Goal: Transaction & Acquisition: Obtain resource

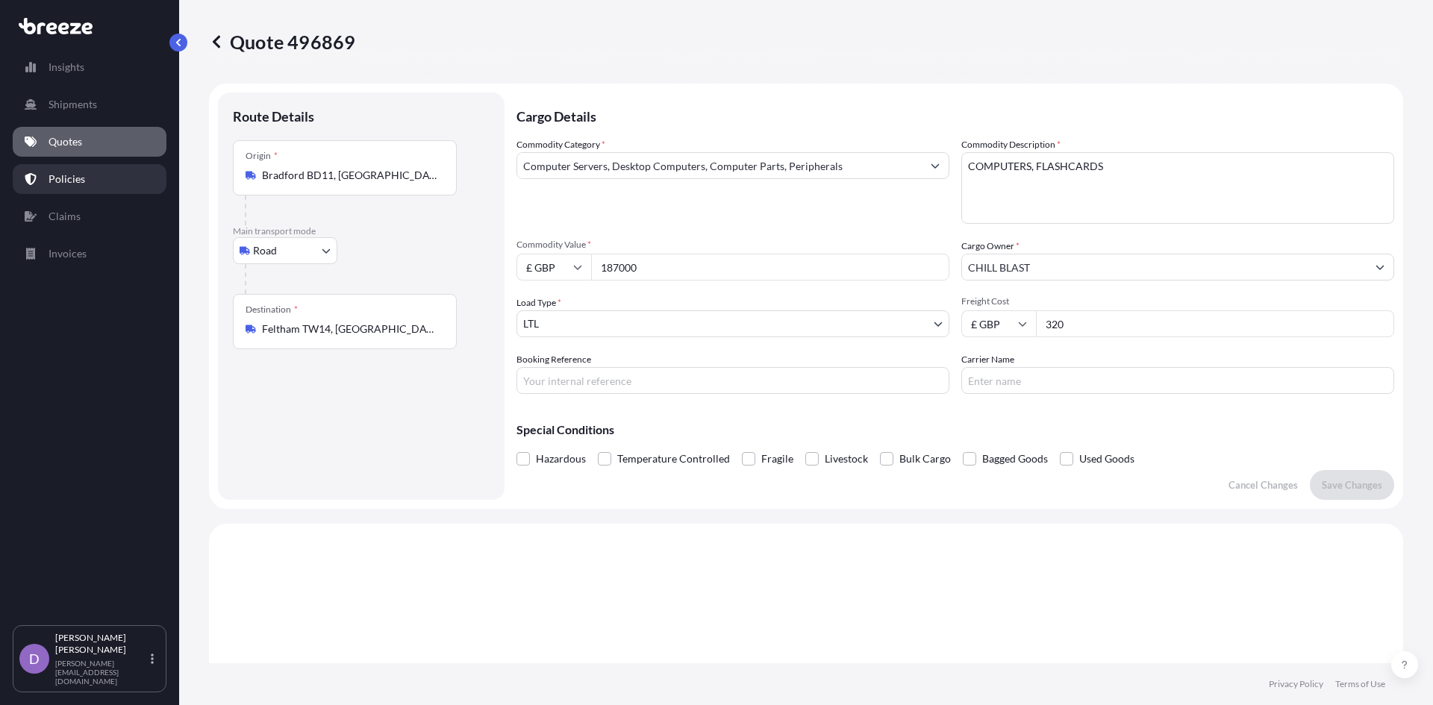
select select "Road"
select select "1"
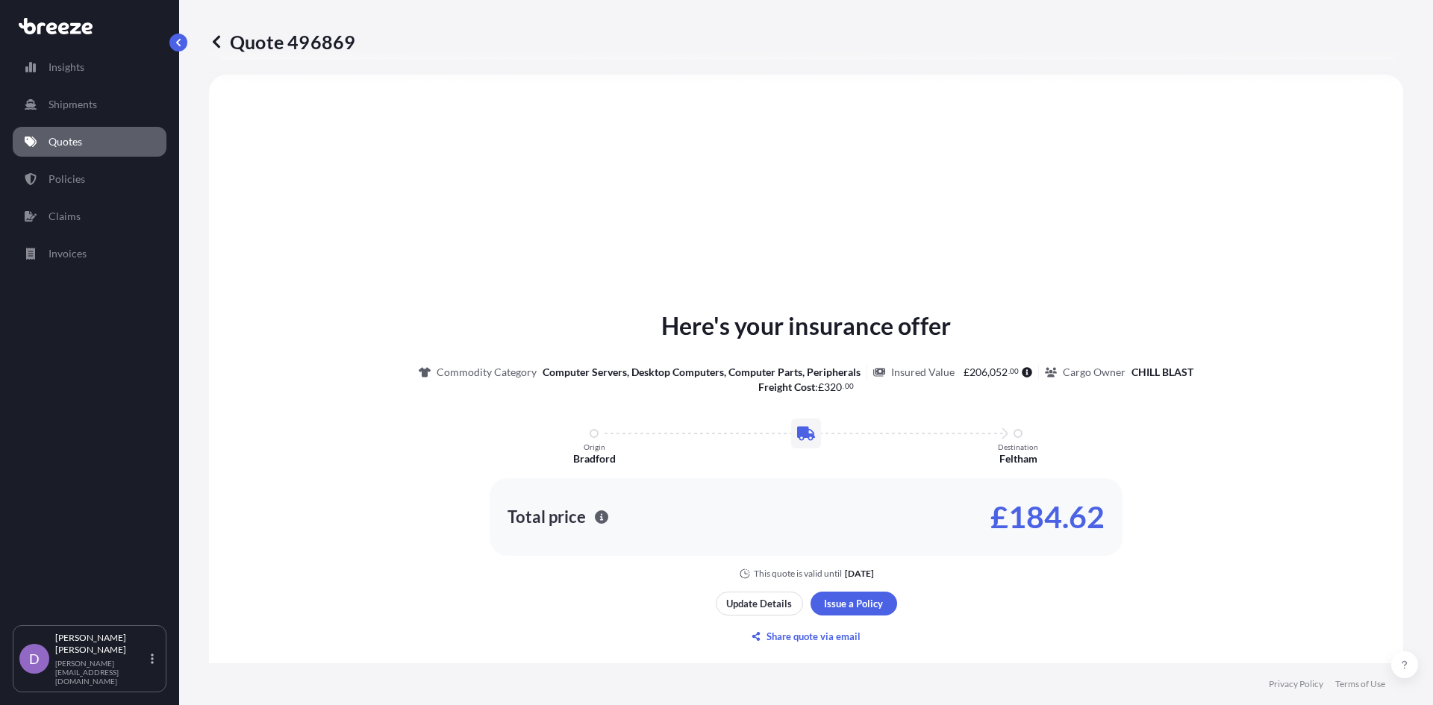
click at [99, 145] on link "Quotes" at bounding box center [90, 142] width 154 height 30
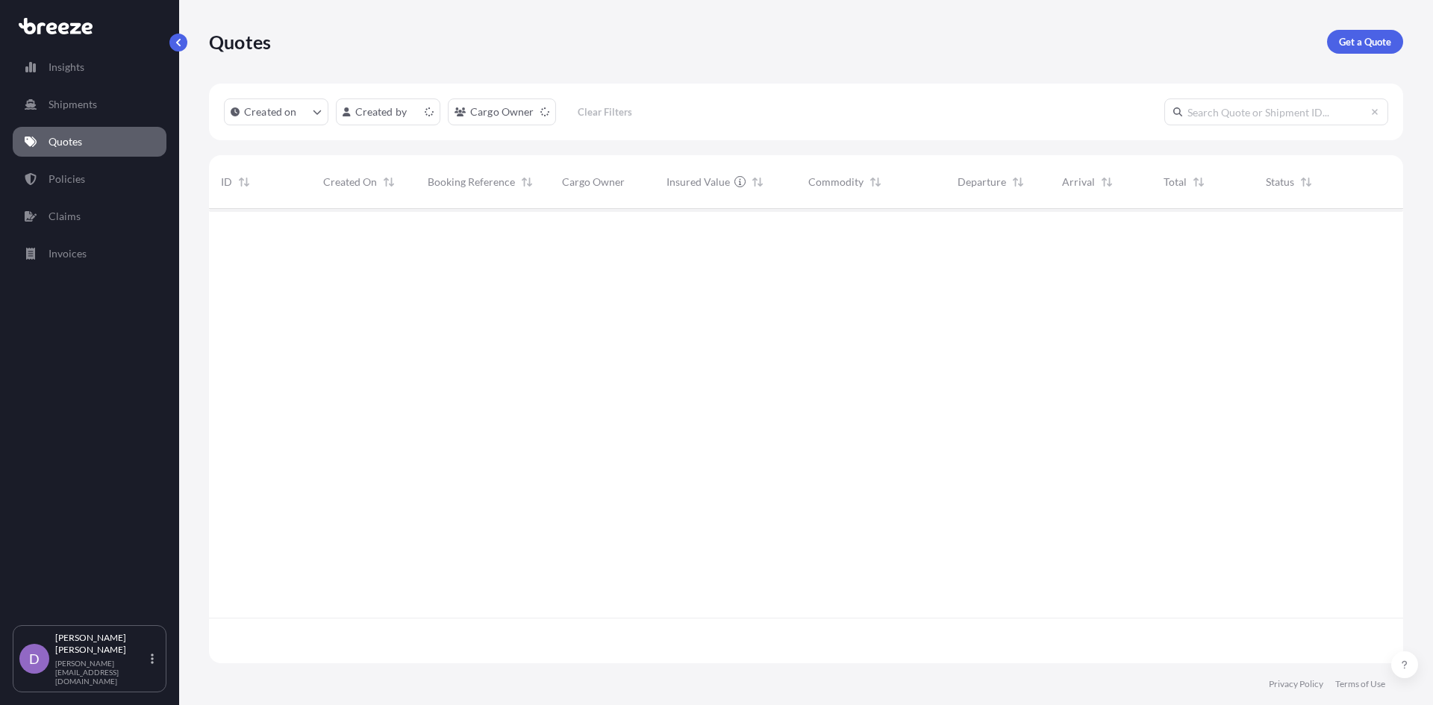
scroll to position [452, 1183]
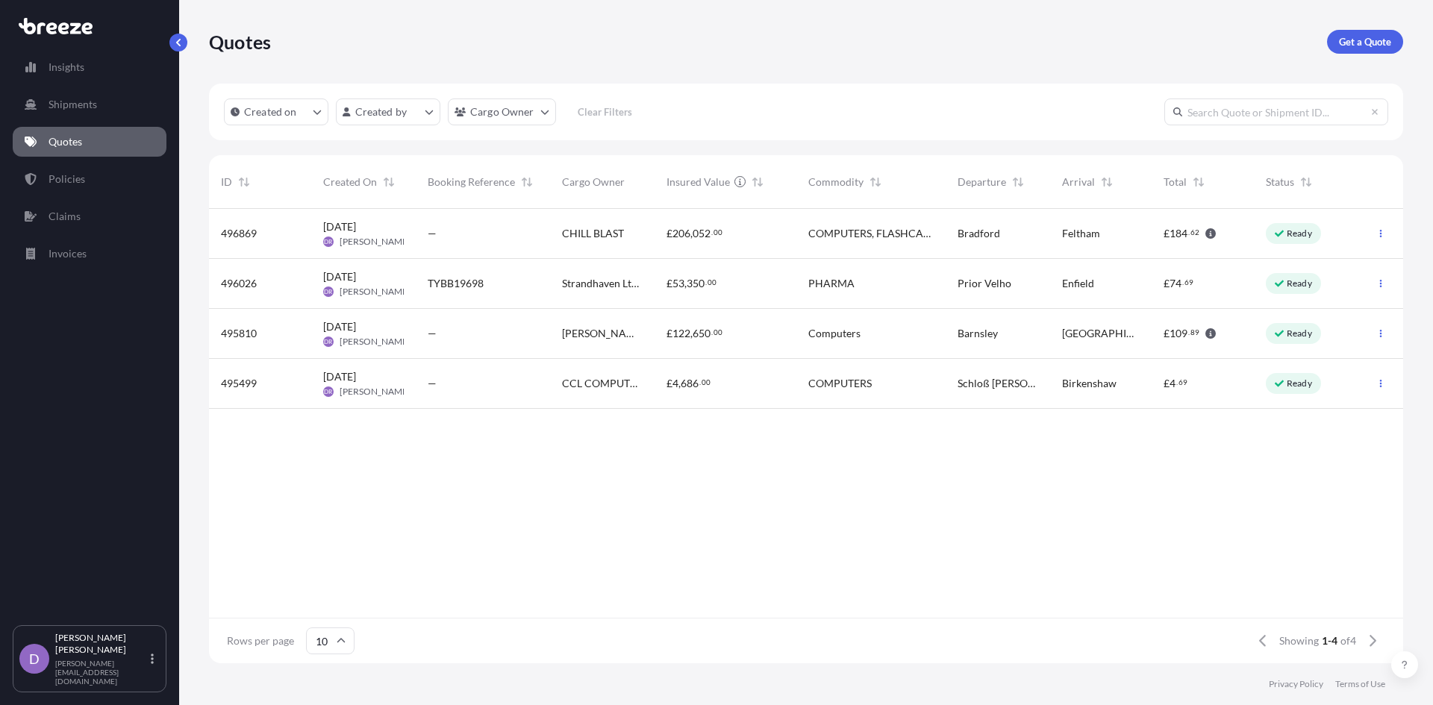
click at [1327, 46] on link "Get a Quote" at bounding box center [1365, 42] width 76 height 24
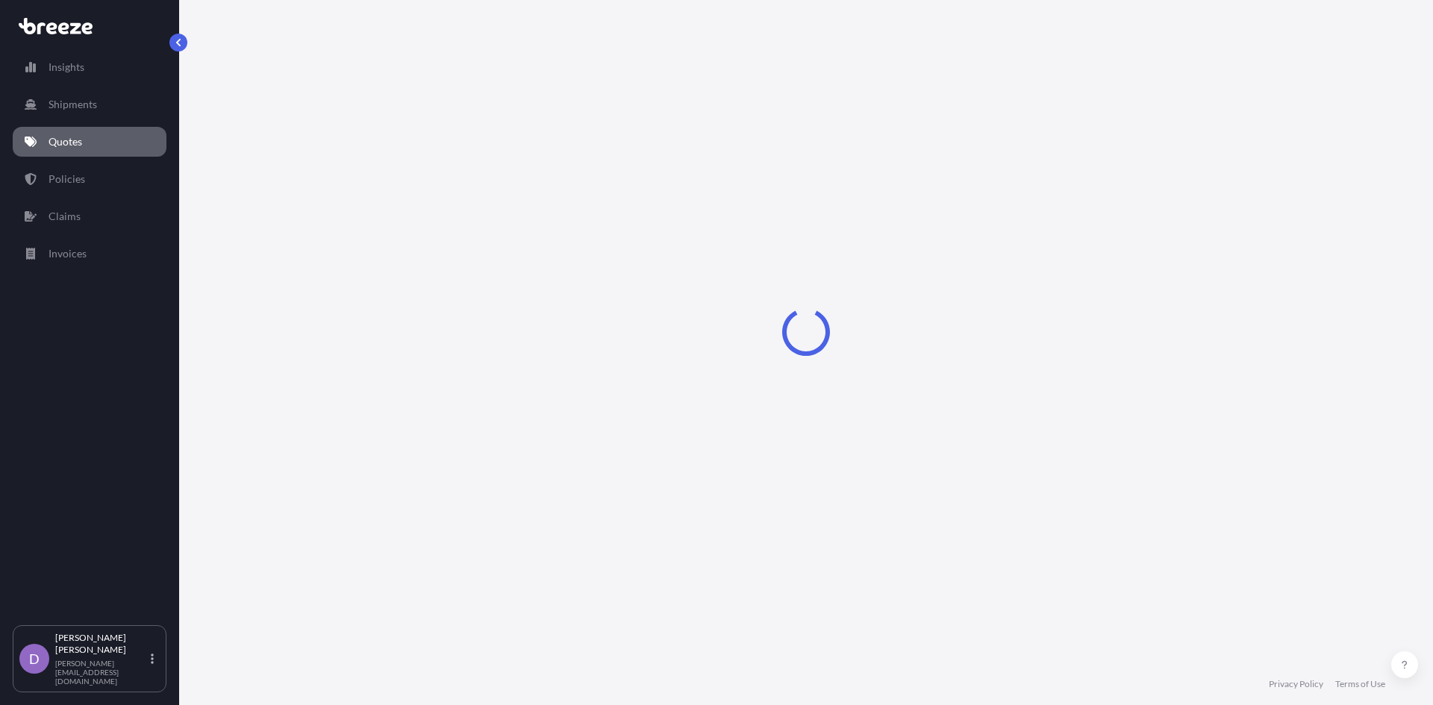
select select "Sea"
select select "1"
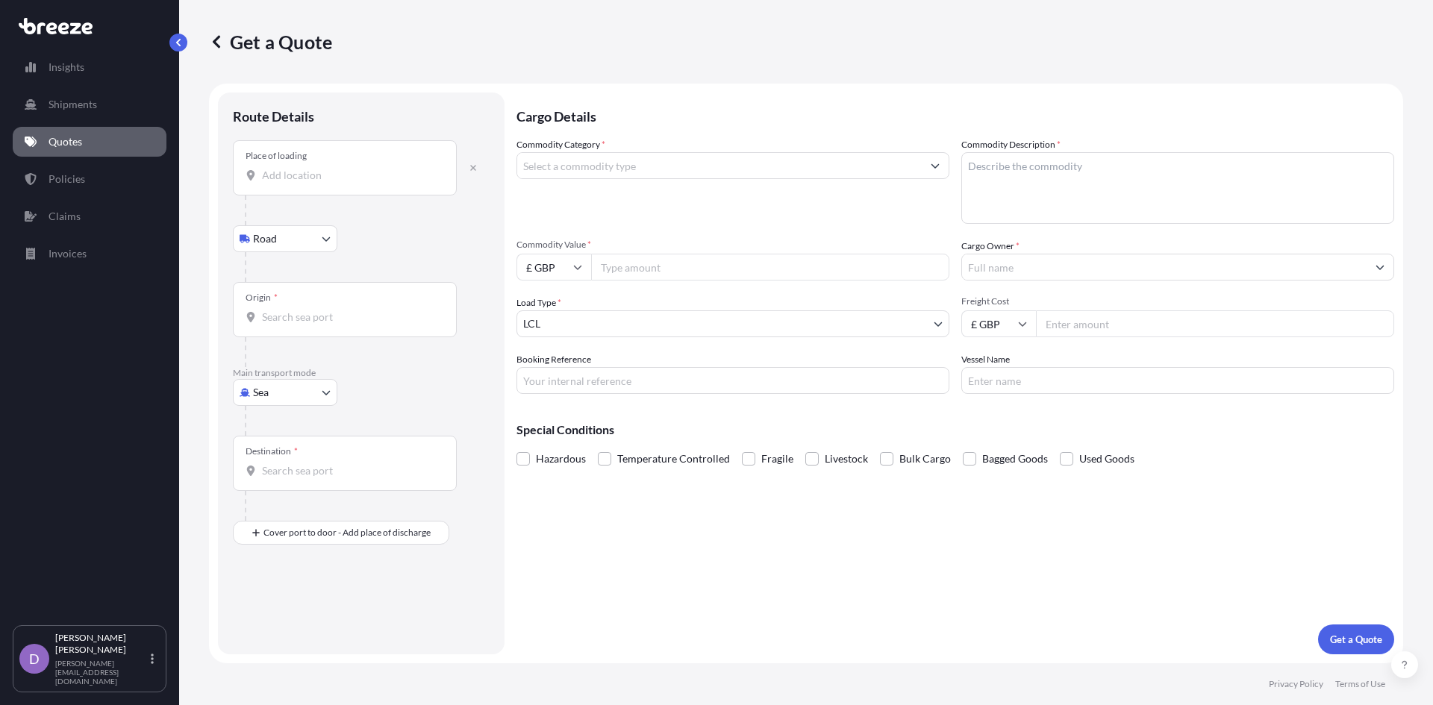
click at [299, 177] on input "Place of loading" at bounding box center [350, 175] width 176 height 15
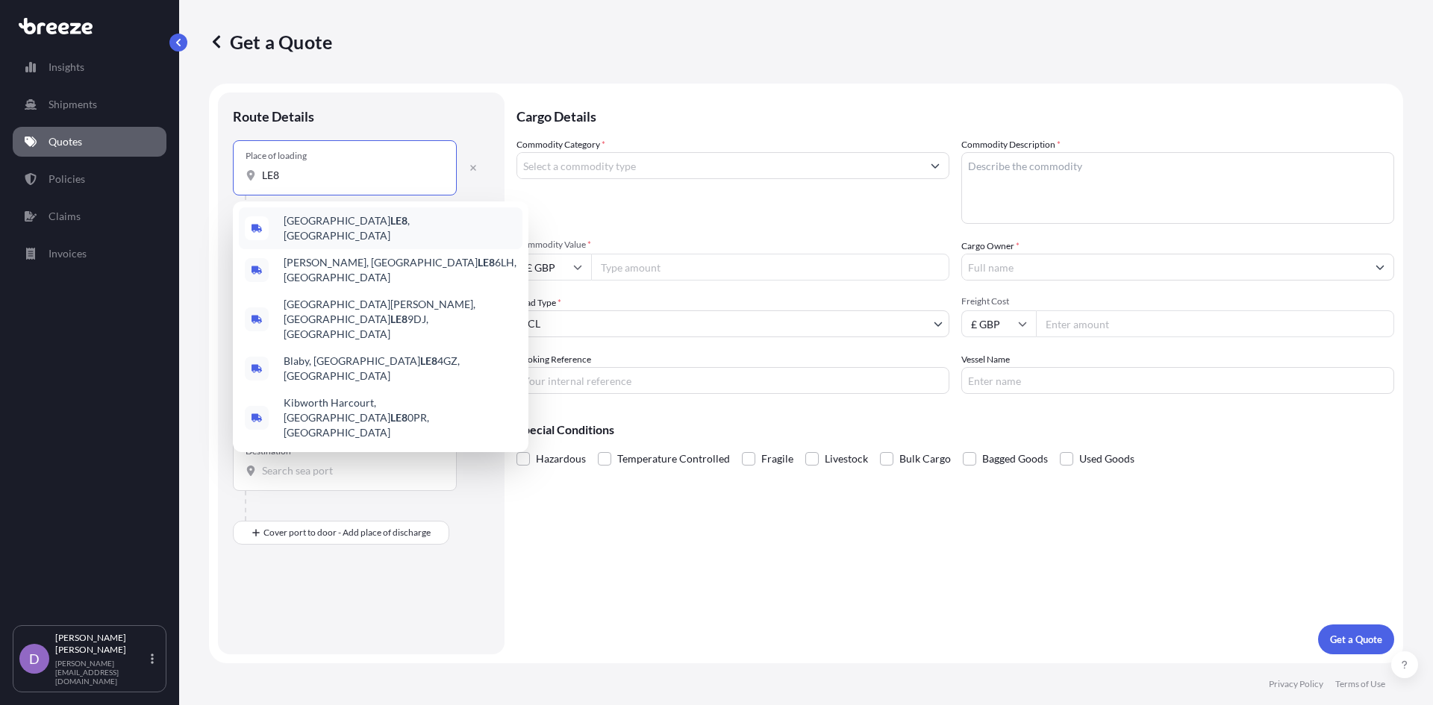
click at [302, 223] on span "Leicester LE8 , [GEOGRAPHIC_DATA]" at bounding box center [400, 228] width 233 height 30
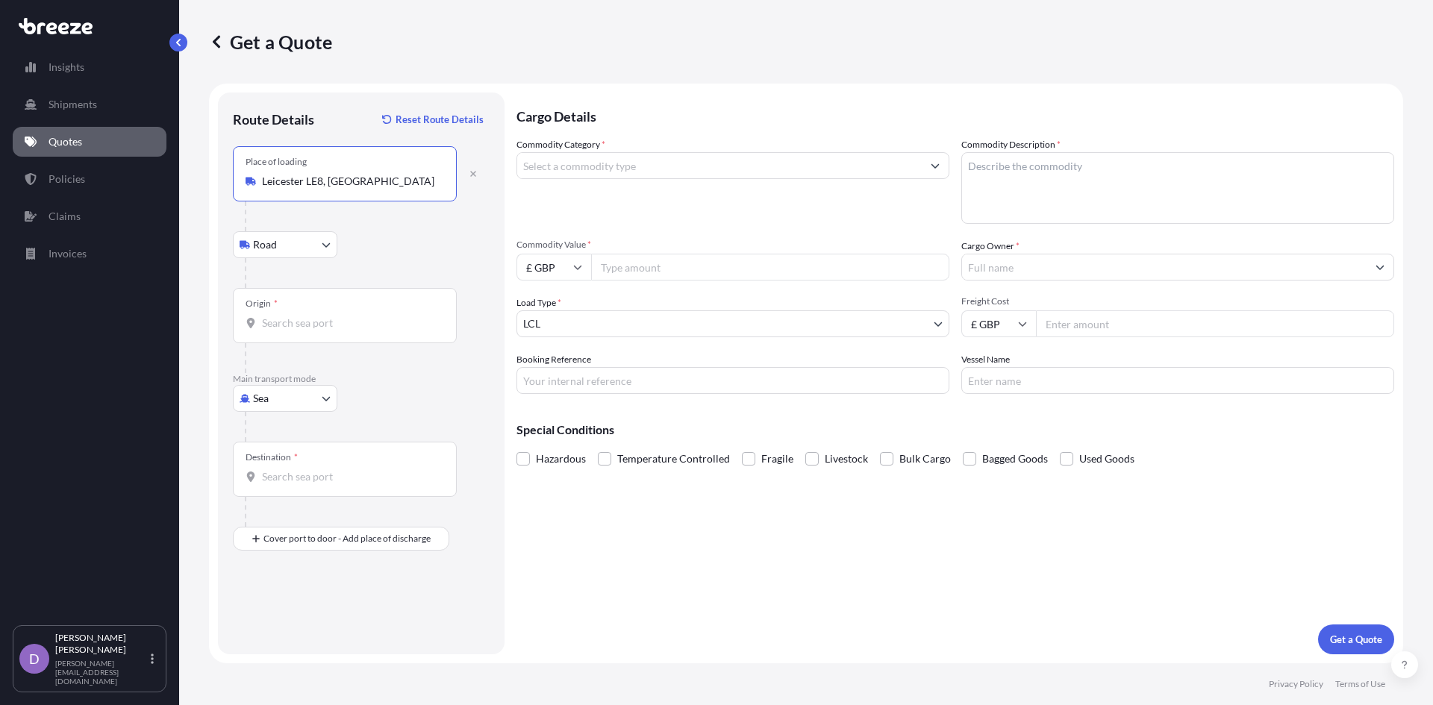
type input "Leicester LE8, [GEOGRAPHIC_DATA]"
click at [281, 316] on input "Origin *" at bounding box center [350, 323] width 176 height 15
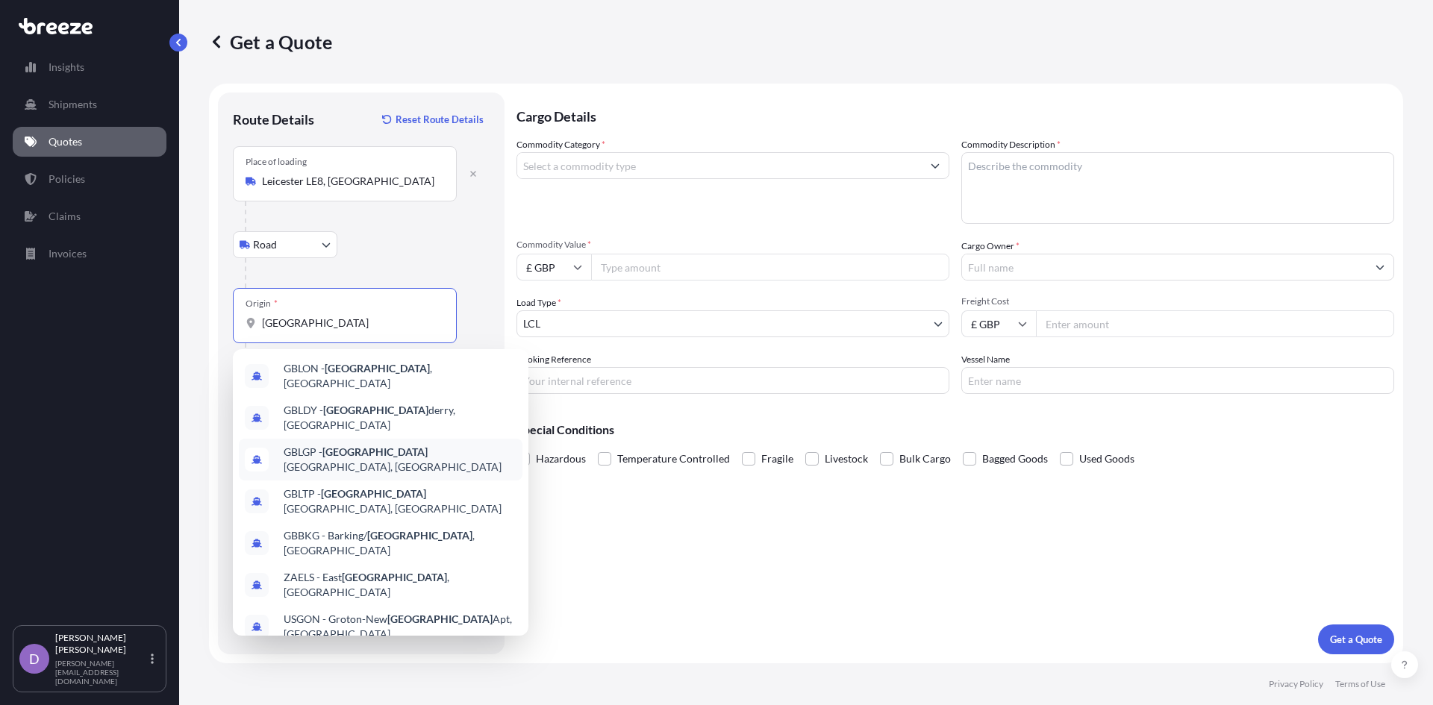
click at [365, 446] on span "GBLGP - [GEOGRAPHIC_DATA], [GEOGRAPHIC_DATA]" at bounding box center [400, 460] width 233 height 30
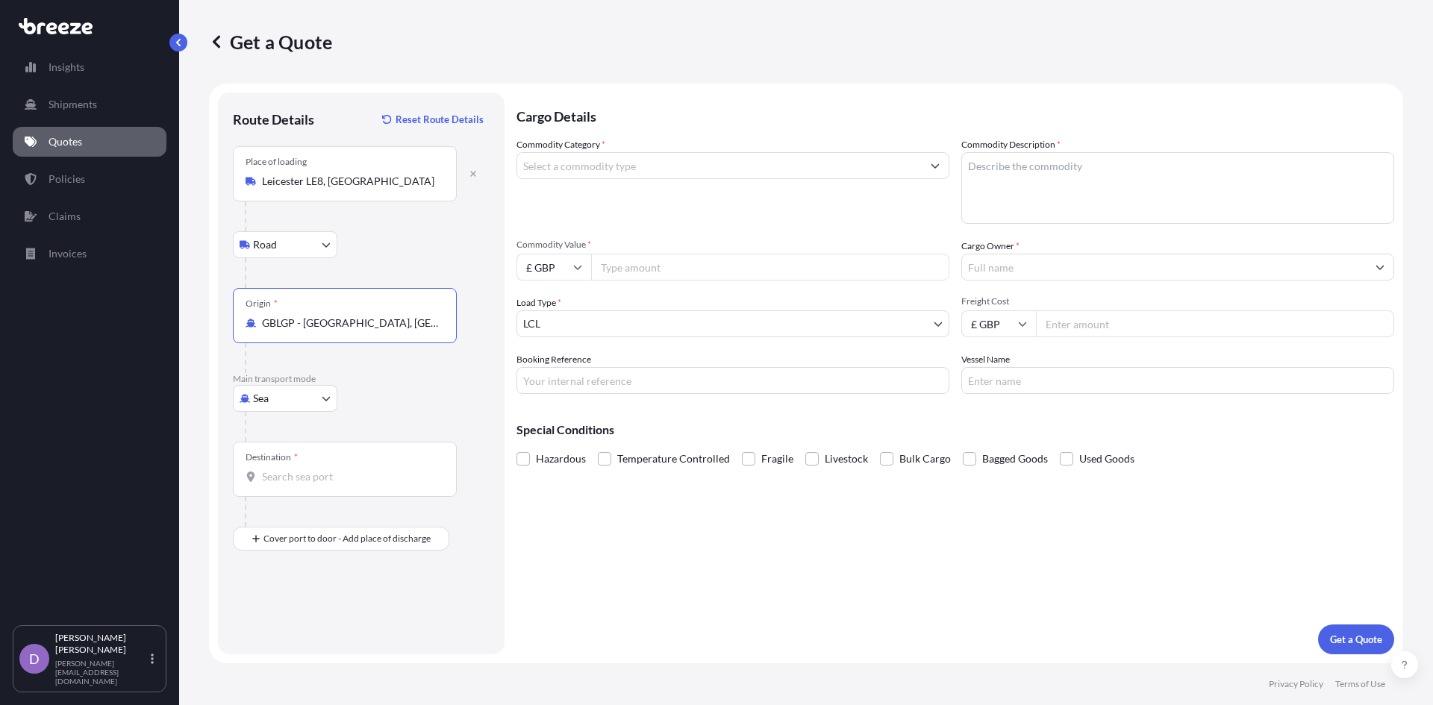
type input "GBLGP - [GEOGRAPHIC_DATA], [GEOGRAPHIC_DATA]"
click at [280, 481] on input "Destination *" at bounding box center [350, 476] width 176 height 15
type input "C"
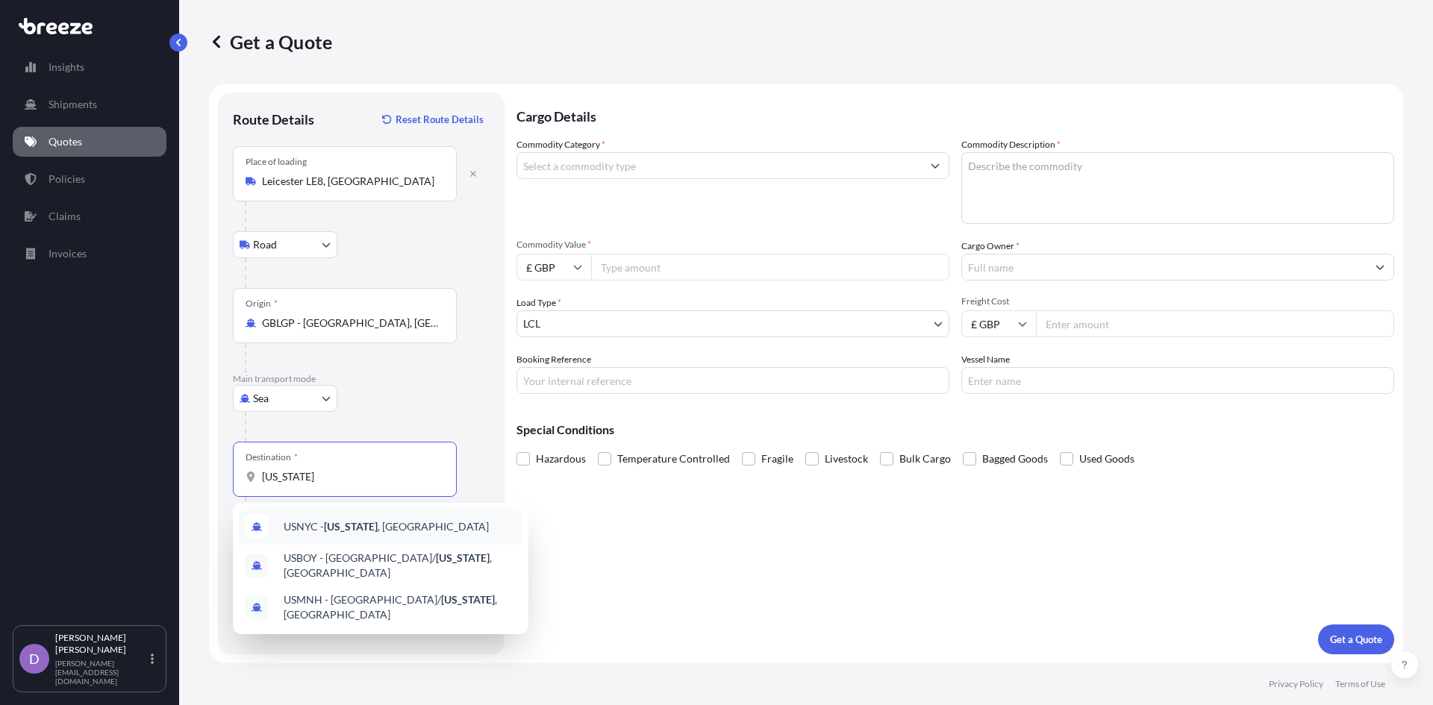
click at [319, 529] on span "USNYC - [US_STATE] , [GEOGRAPHIC_DATA]" at bounding box center [386, 526] width 205 height 15
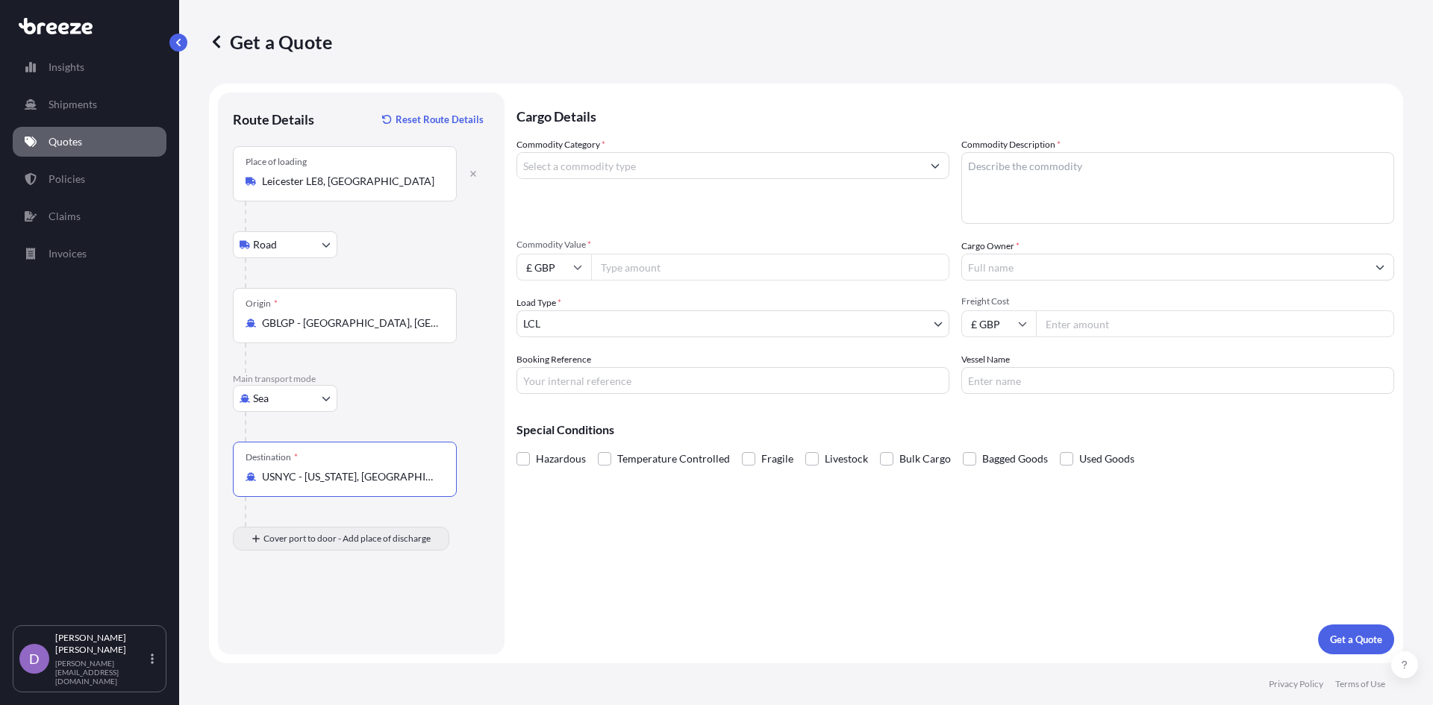
type input "USNYC - [US_STATE], [GEOGRAPHIC_DATA]"
click at [276, 625] on input "Place of Discharge" at bounding box center [350, 618] width 176 height 15
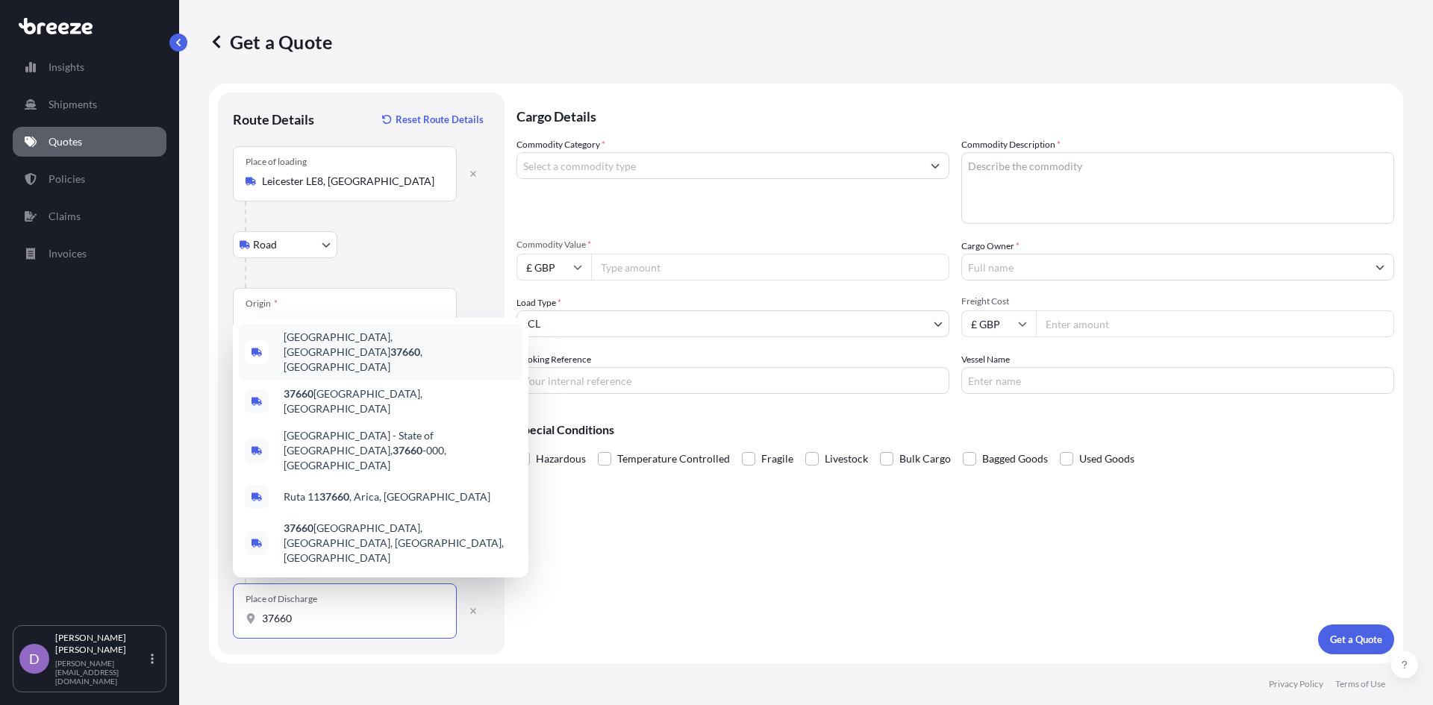
click at [368, 381] on div "[GEOGRAPHIC_DATA] , [GEOGRAPHIC_DATA]" at bounding box center [381, 352] width 284 height 57
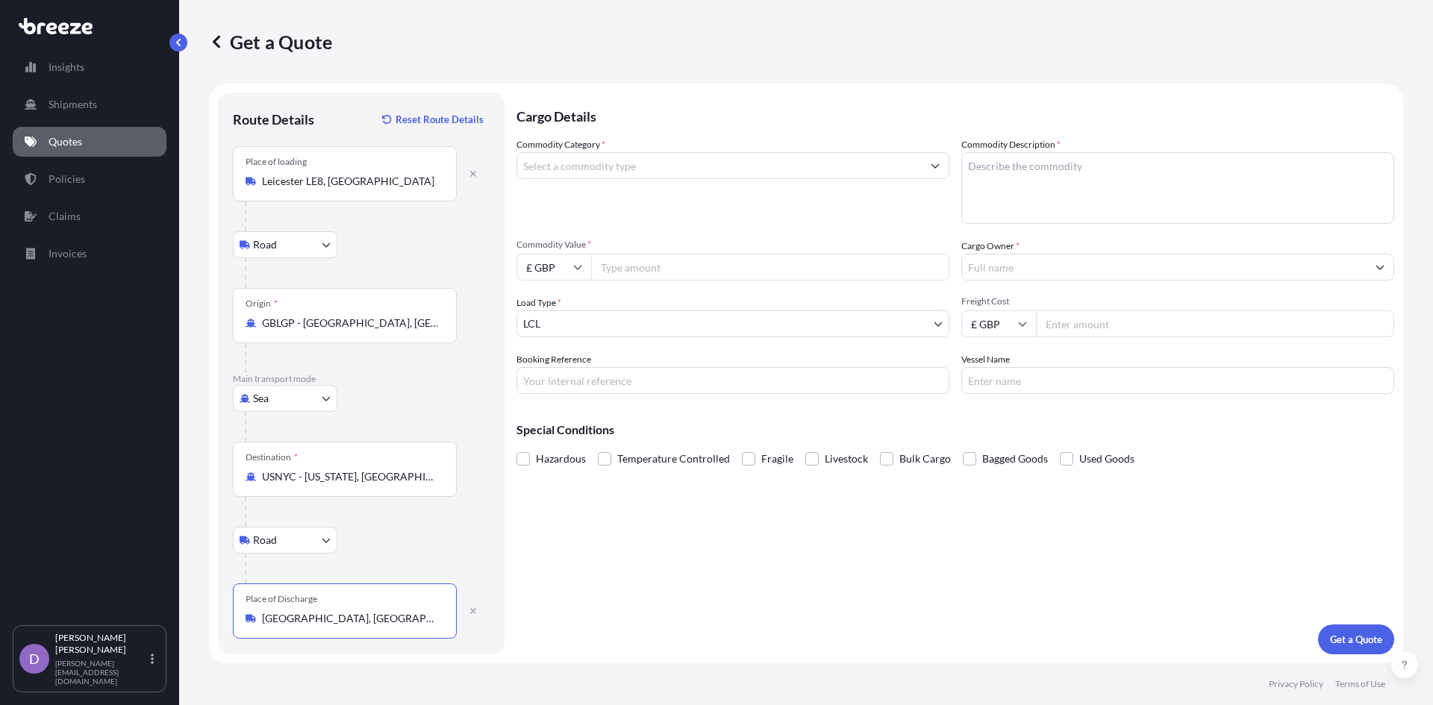
type input "[GEOGRAPHIC_DATA], [GEOGRAPHIC_DATA]"
click at [603, 166] on input "Commodity Category *" at bounding box center [719, 165] width 405 height 27
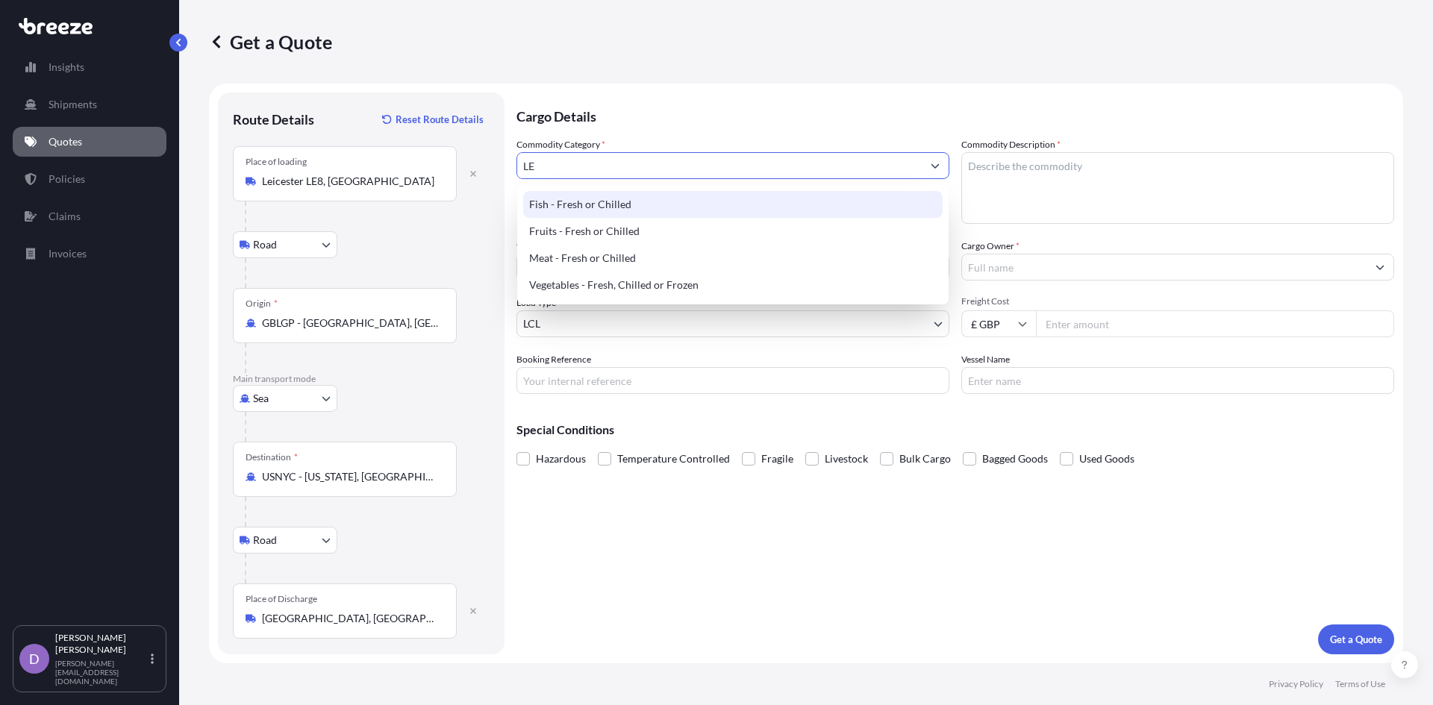
type input "L"
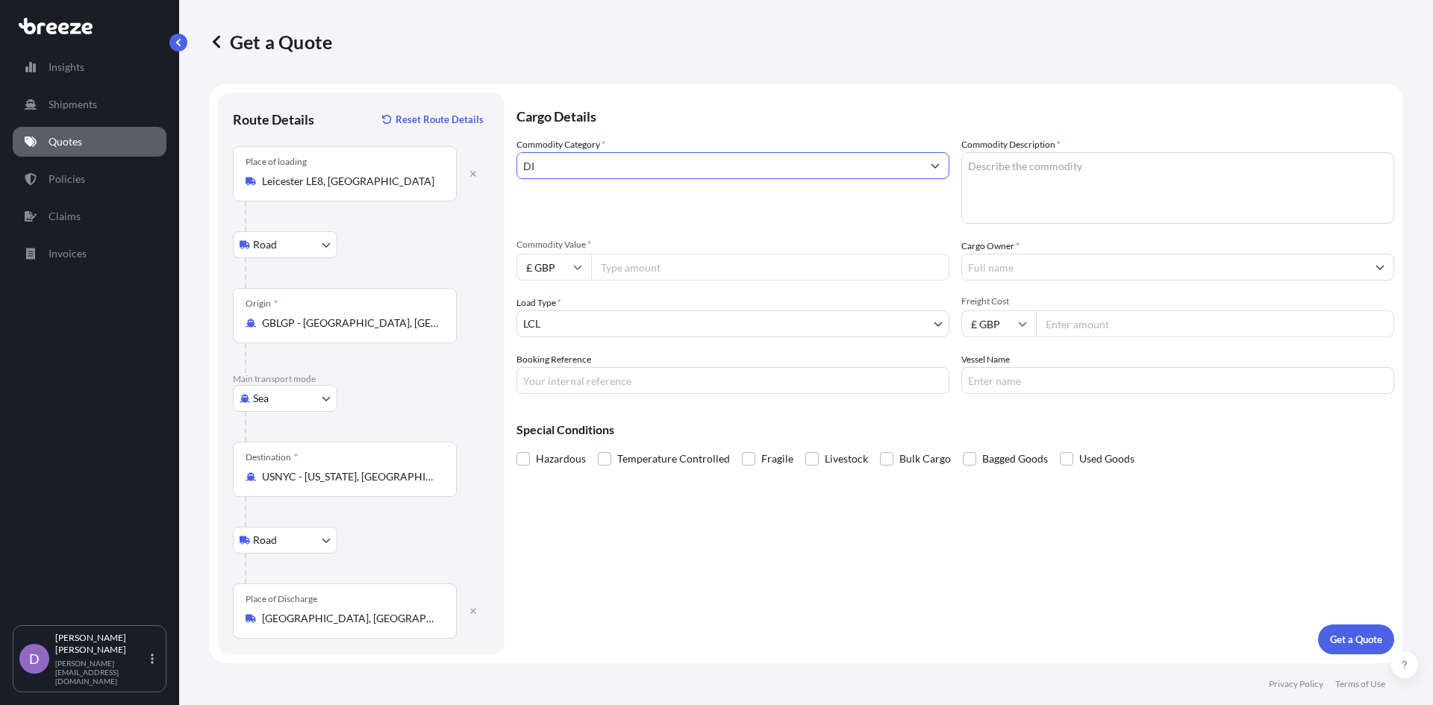
type input "D"
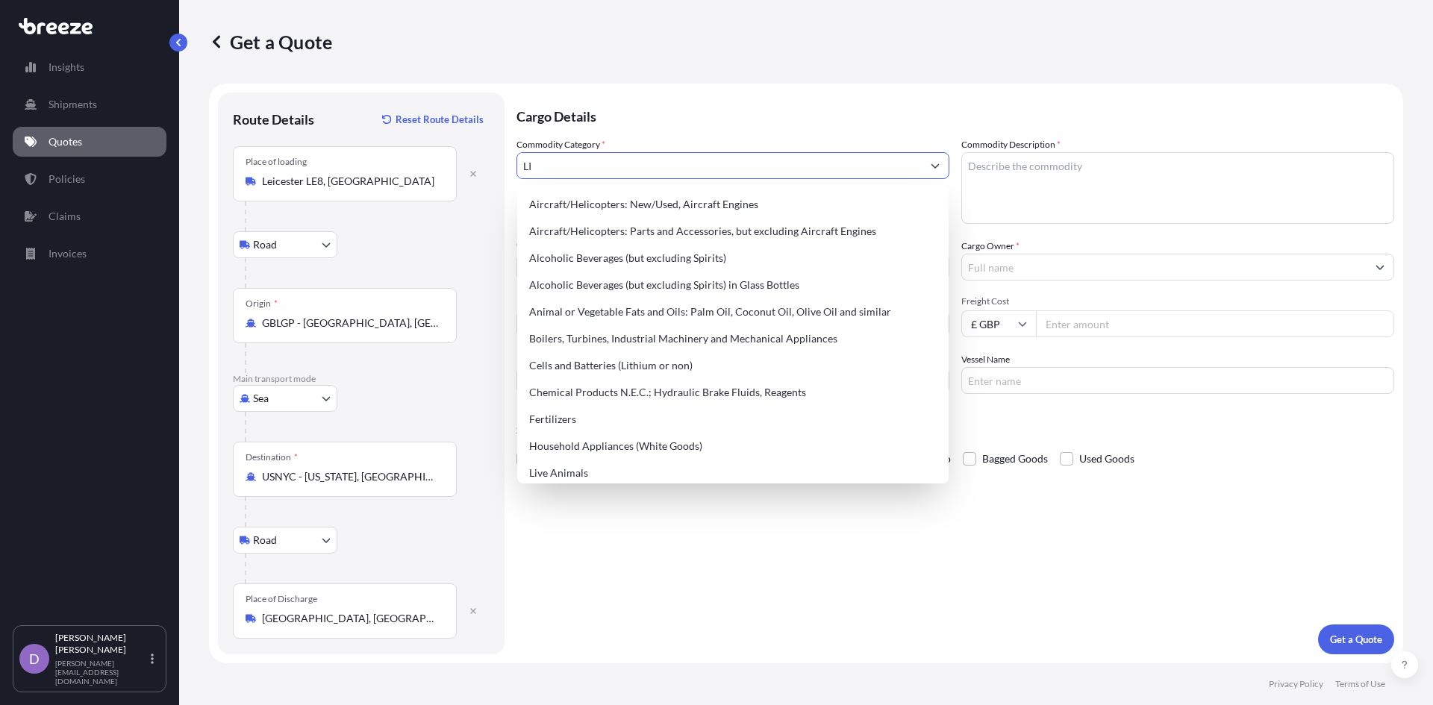
type input "L"
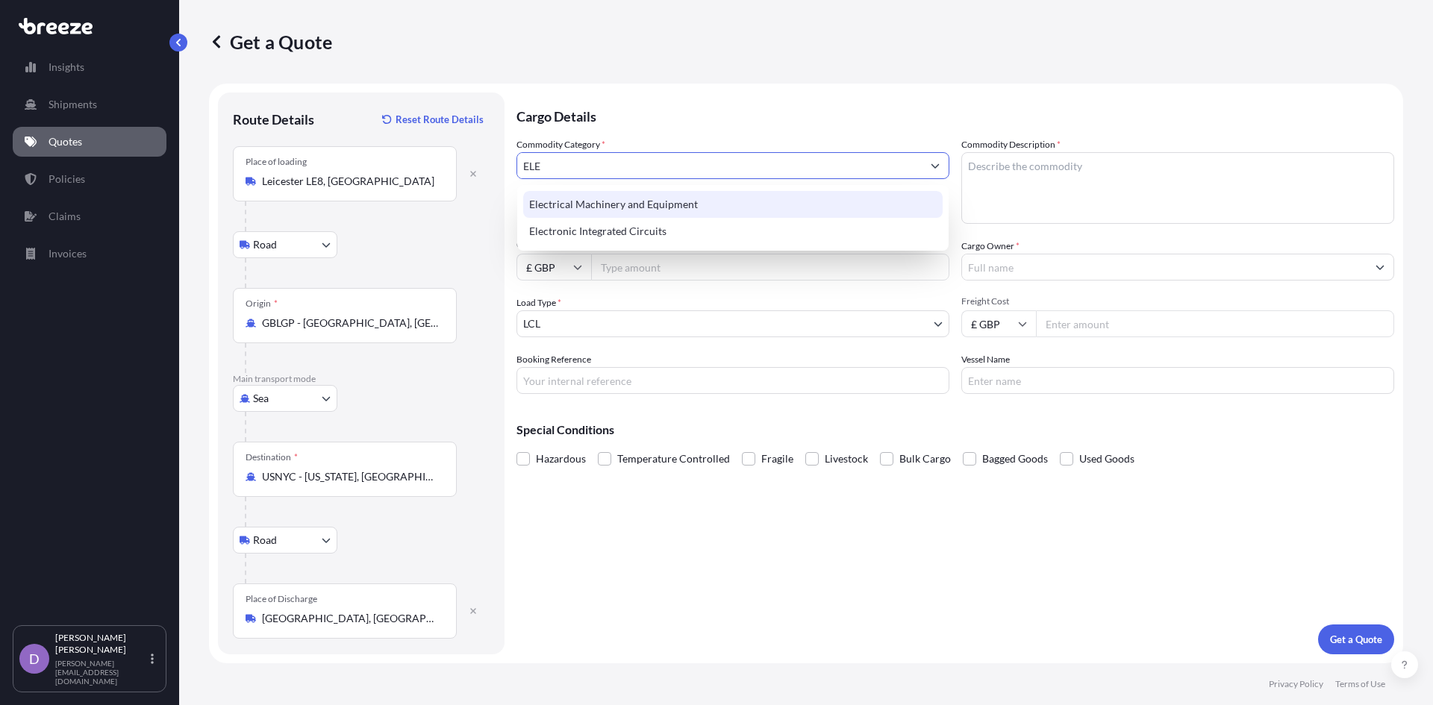
click at [603, 196] on div "Electrical Machinery and Equipment" at bounding box center [732, 204] width 419 height 27
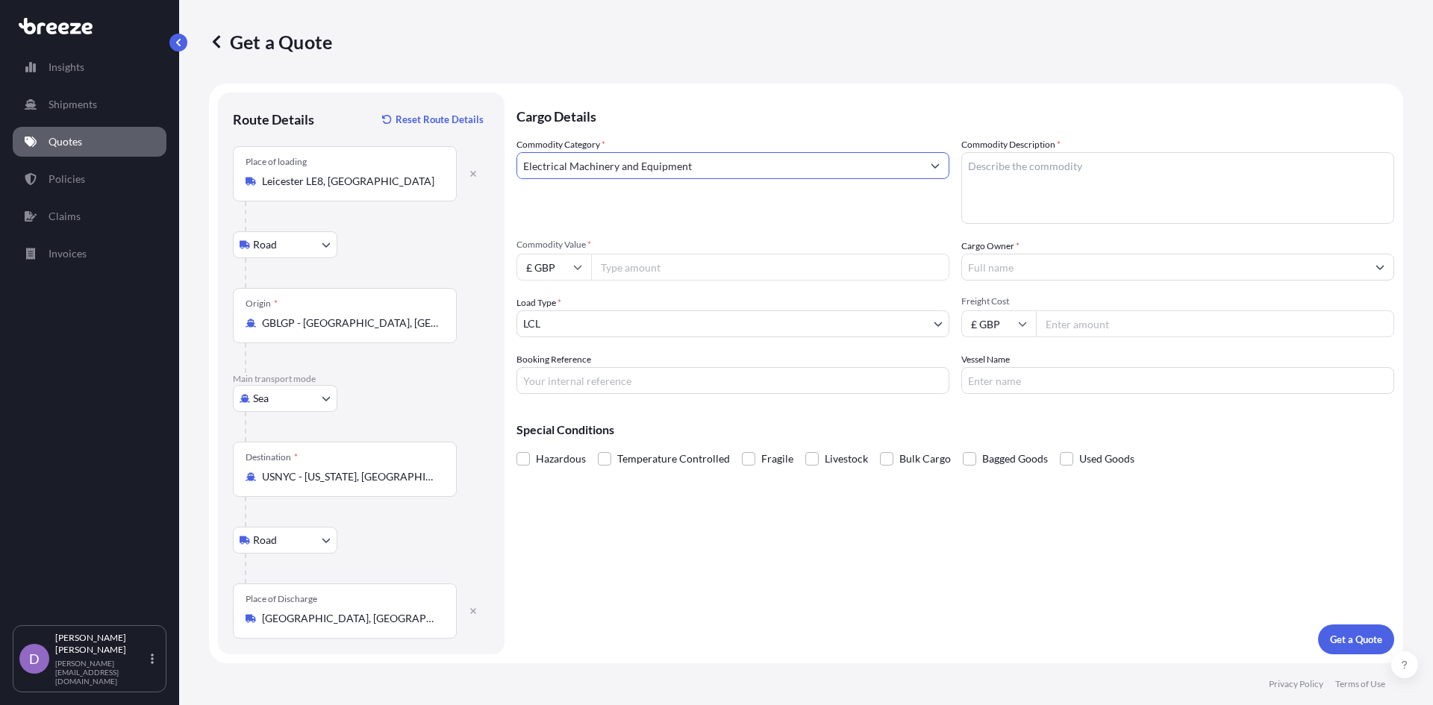
type input "Electrical Machinery and Equipment"
click at [996, 171] on textarea "Commodity Description *" at bounding box center [1177, 188] width 433 height 72
type textarea "LED DISPLAY COMPONENTS"
click at [720, 262] on input "Commodity Value *" at bounding box center [770, 267] width 358 height 27
click at [555, 275] on input "£ GBP" at bounding box center [553, 267] width 75 height 27
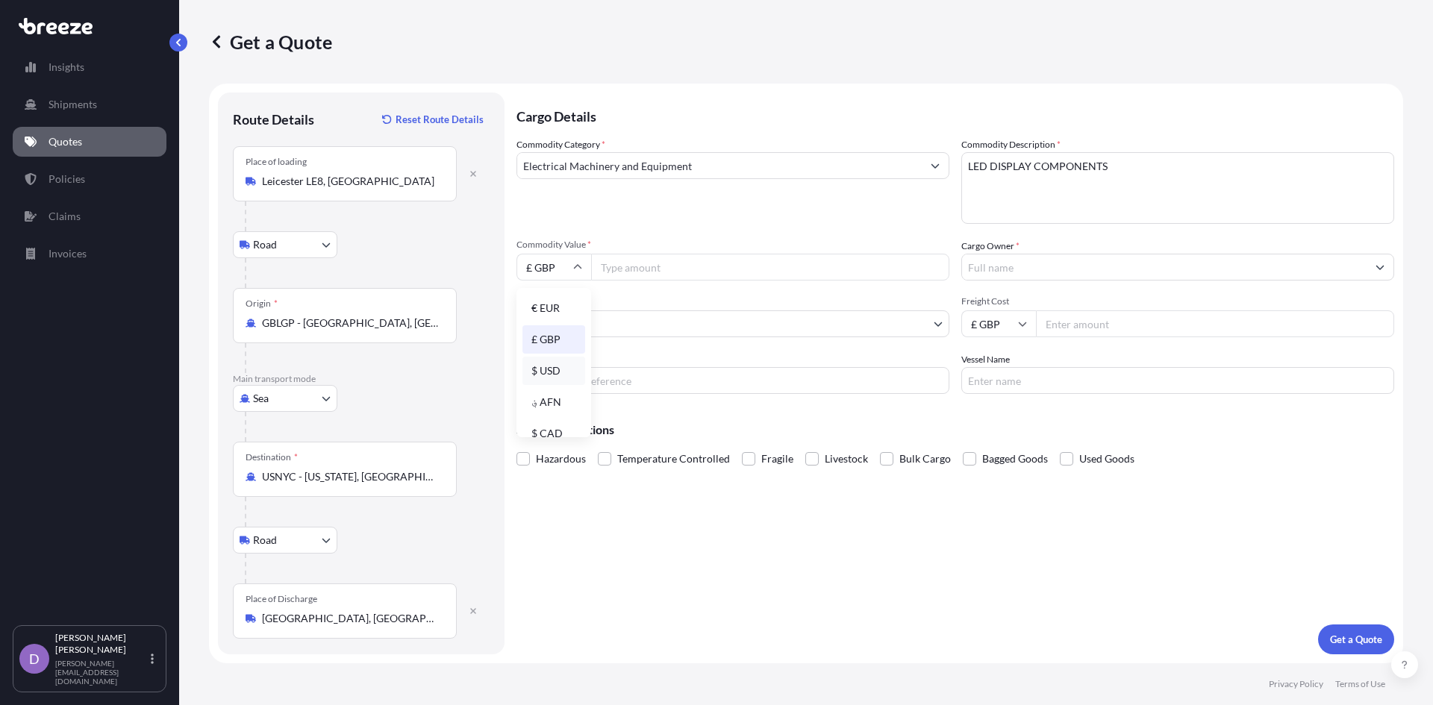
click at [552, 366] on div "$ USD" at bounding box center [553, 371] width 63 height 28
type input "$ USD"
click at [624, 275] on input "Commodity Value *" at bounding box center [770, 267] width 358 height 27
type input "19817"
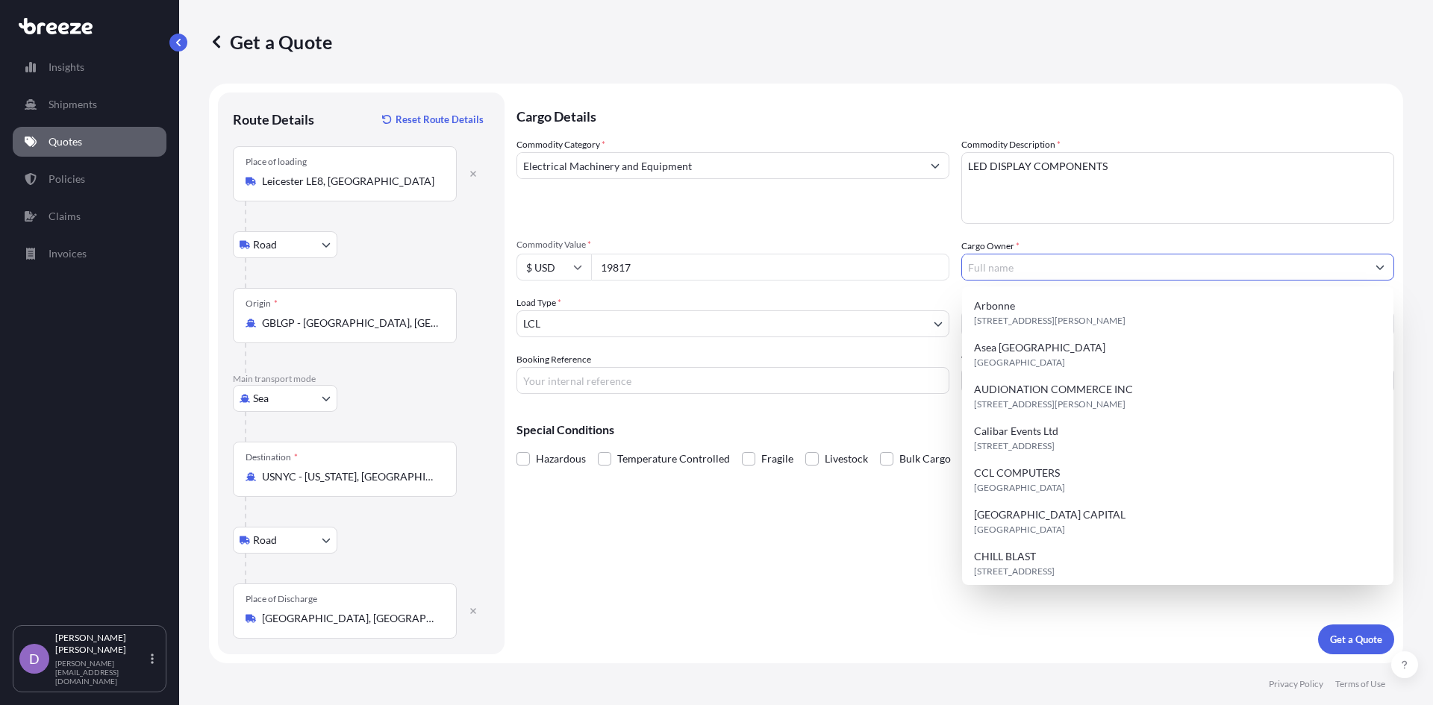
click at [981, 269] on input "Cargo Owner *" at bounding box center [1164, 267] width 405 height 27
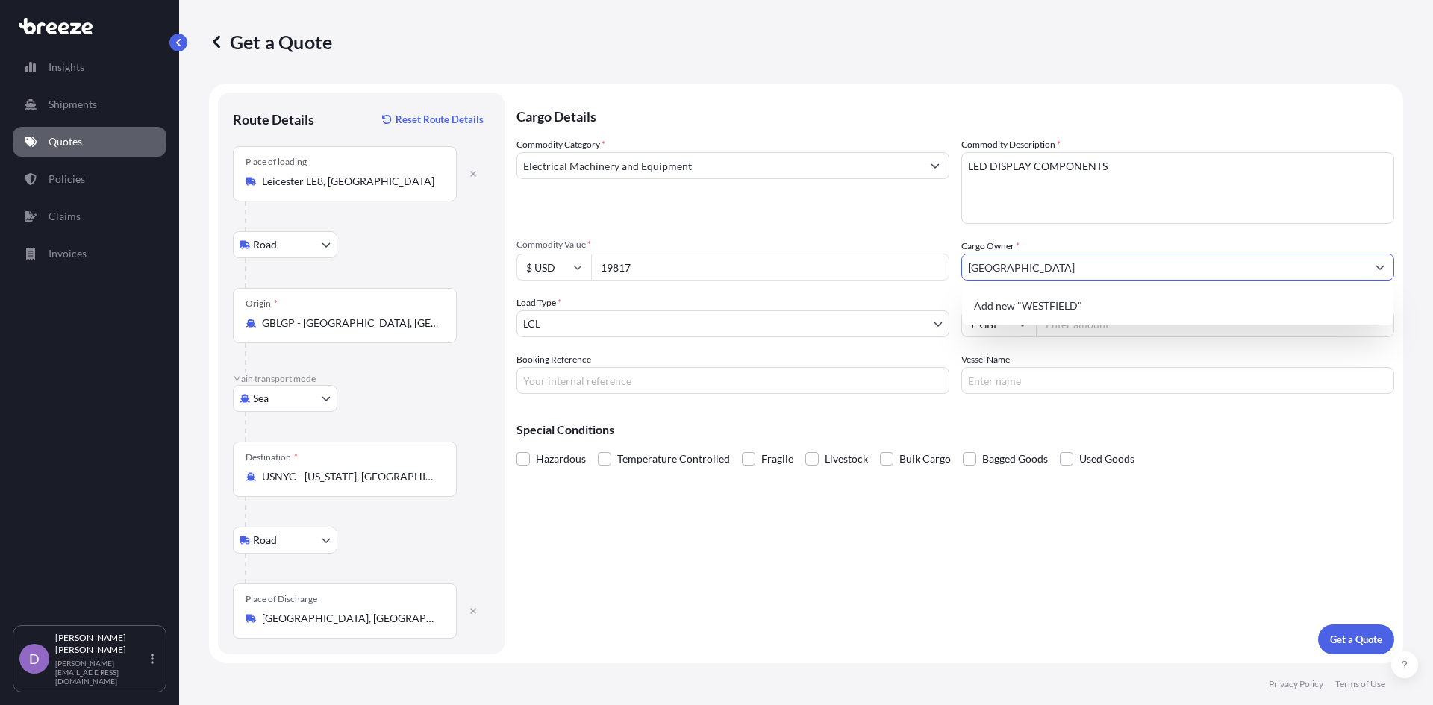
type input "[GEOGRAPHIC_DATA]"
click at [906, 351] on div "Commodity Category * Electrical Machinery and Equipment Commodity Description *…" at bounding box center [955, 265] width 878 height 257
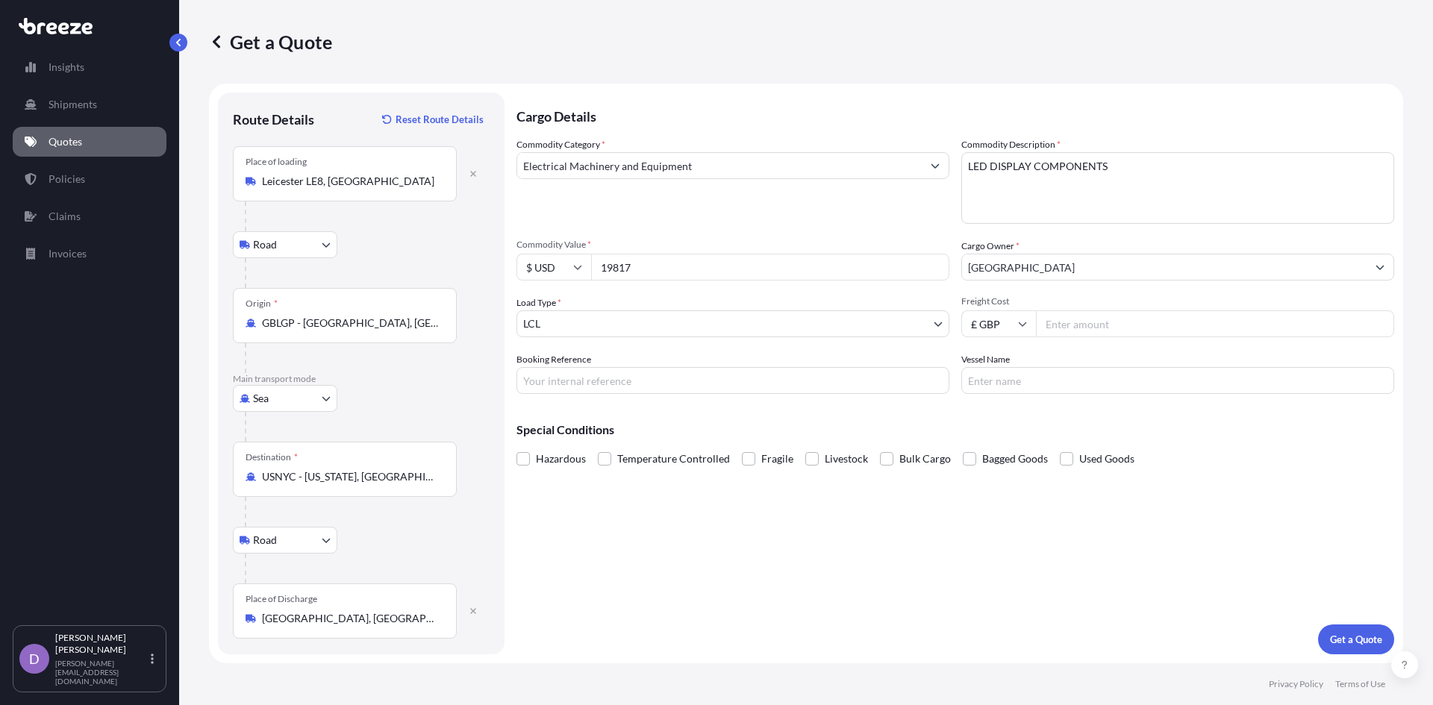
click at [1052, 325] on input "Freight Cost" at bounding box center [1215, 323] width 358 height 27
type input "3500"
click at [1352, 642] on p "Get a Quote" at bounding box center [1356, 639] width 52 height 15
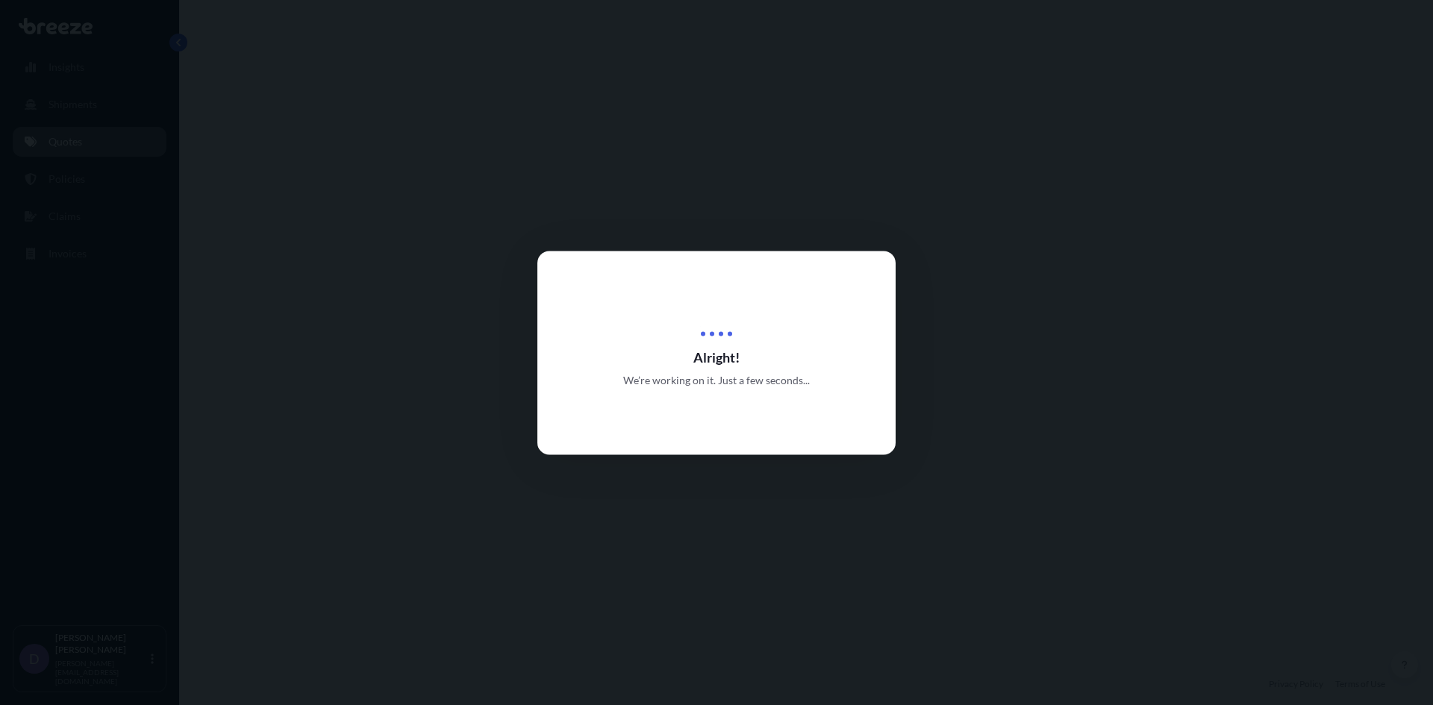
select select "Road"
select select "Sea"
select select "Road"
select select "1"
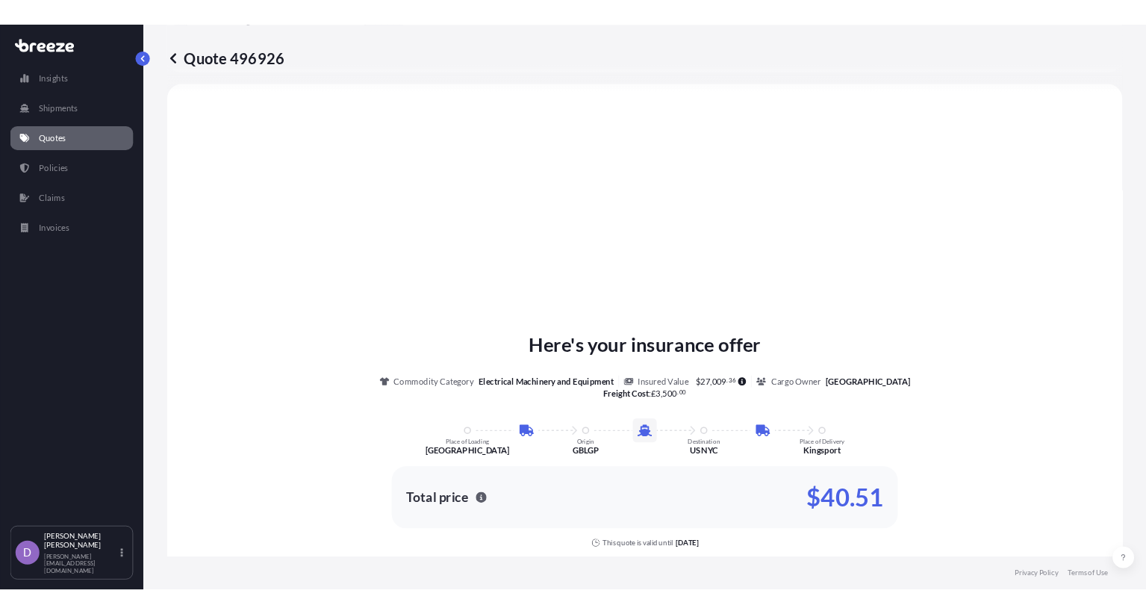
scroll to position [597, 0]
